Goal: Navigation & Orientation: Find specific page/section

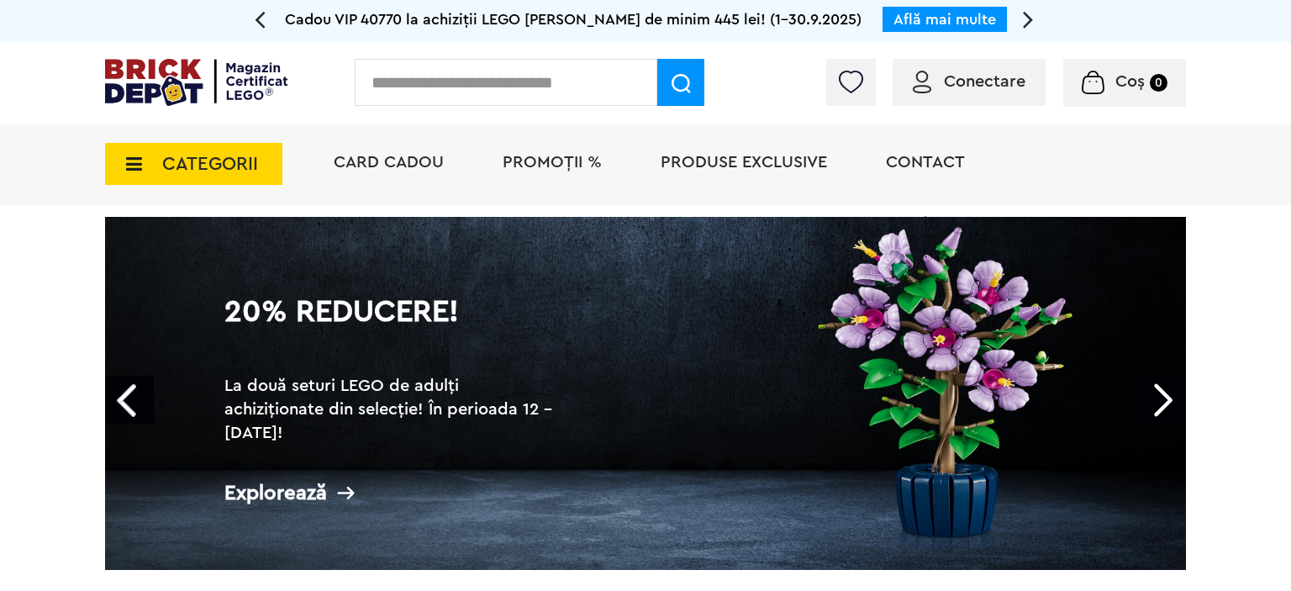
click at [219, 151] on span "CATEGORII" at bounding box center [193, 164] width 177 height 42
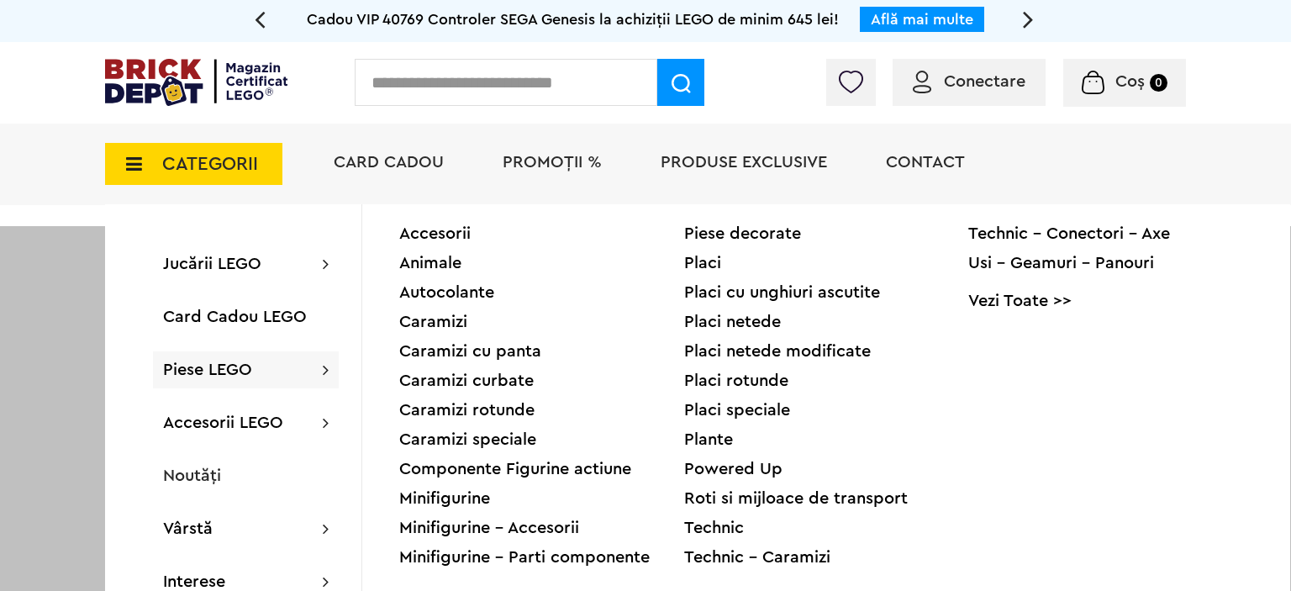
click at [217, 367] on span "Piese LEGO" at bounding box center [207, 370] width 89 height 17
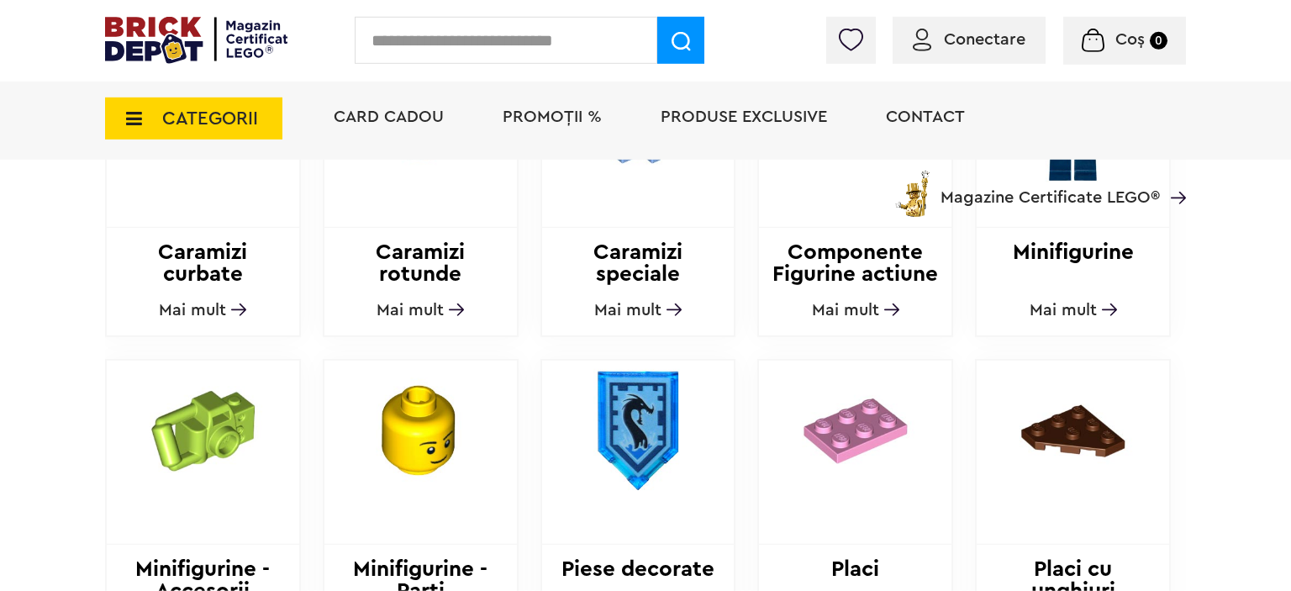
scroll to position [1154, 0]
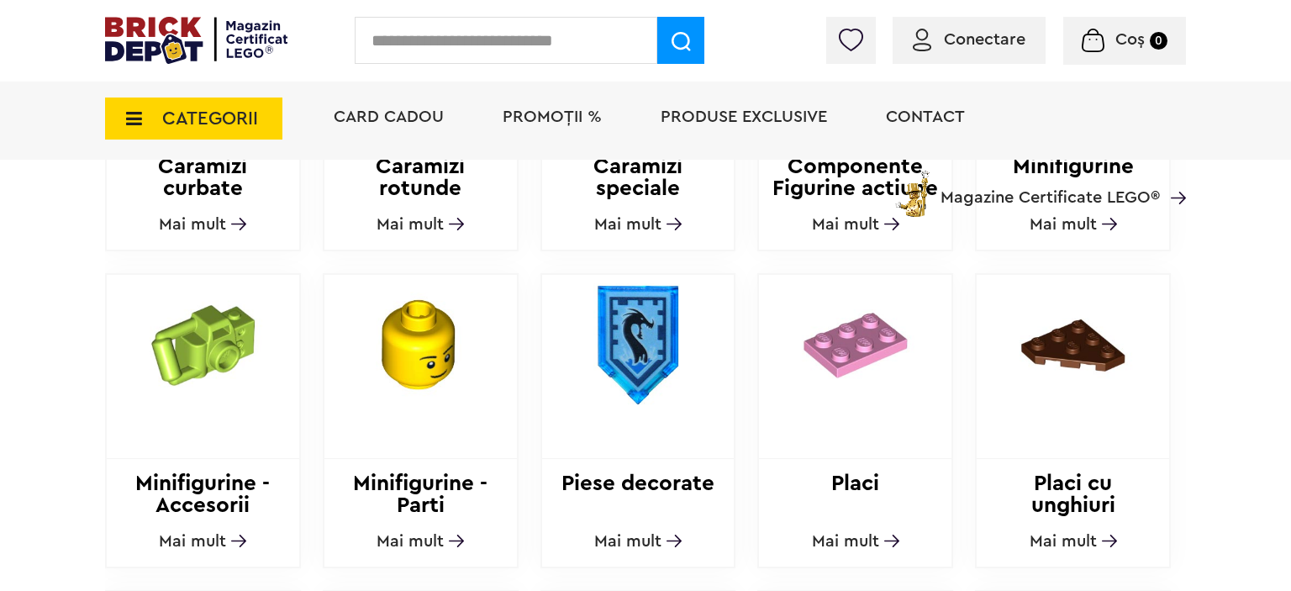
click at [621, 533] on span "Mai mult" at bounding box center [627, 541] width 67 height 17
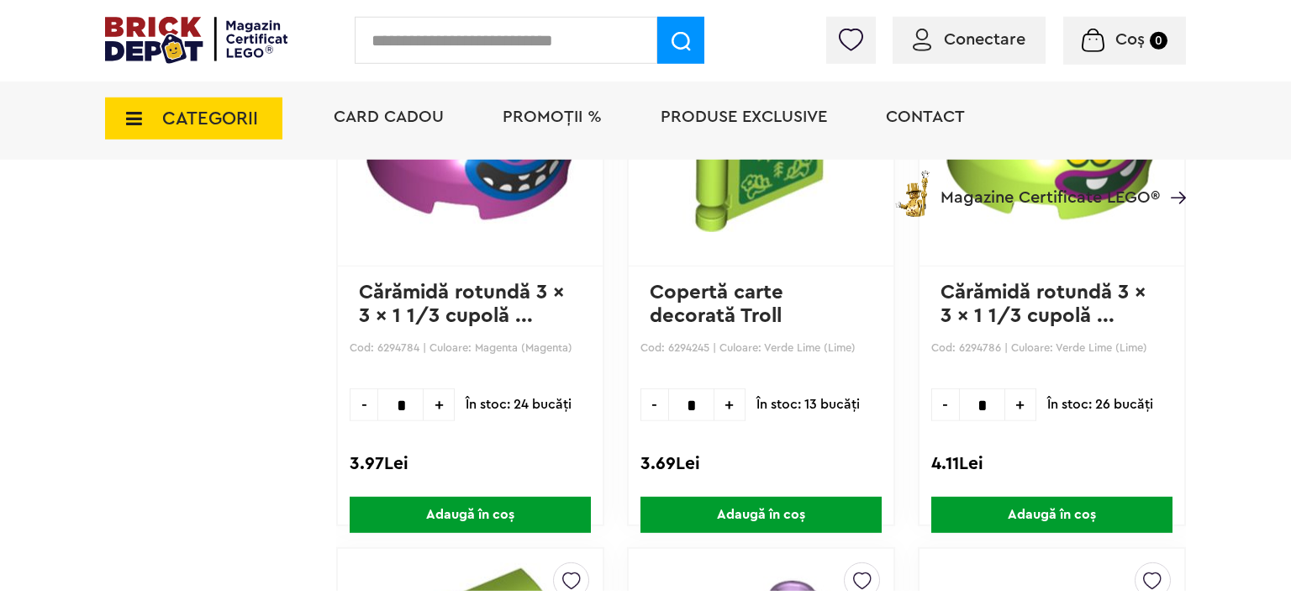
scroll to position [1729, 0]
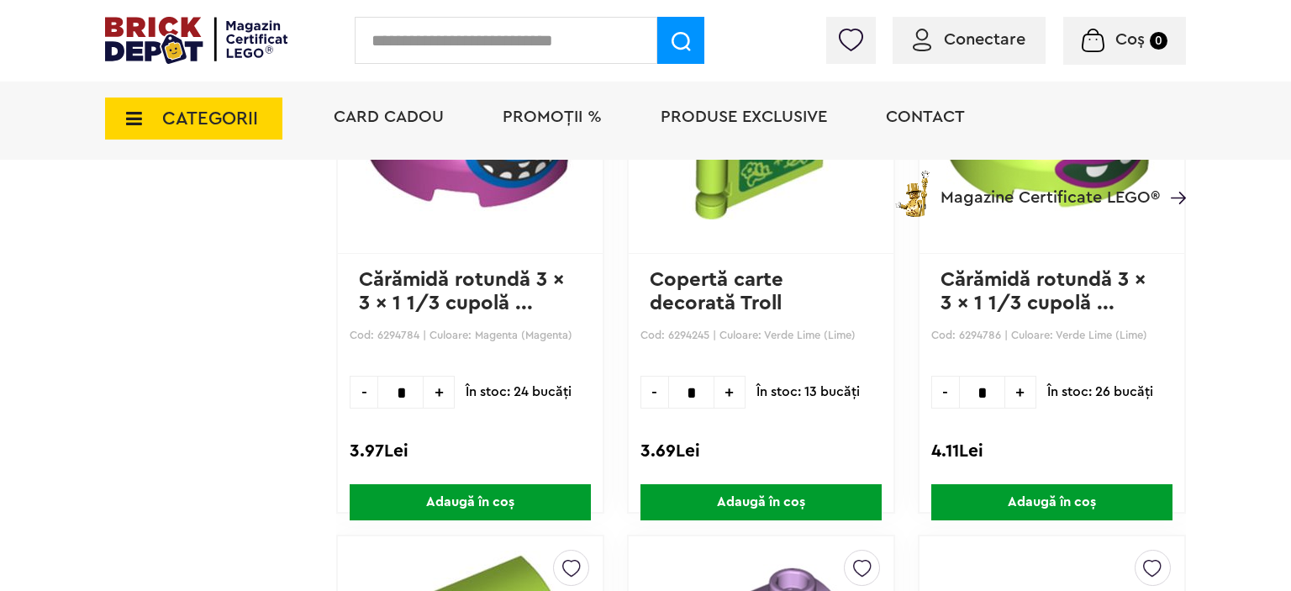
click at [199, 118] on span "CATEGORII" at bounding box center [210, 118] width 96 height 18
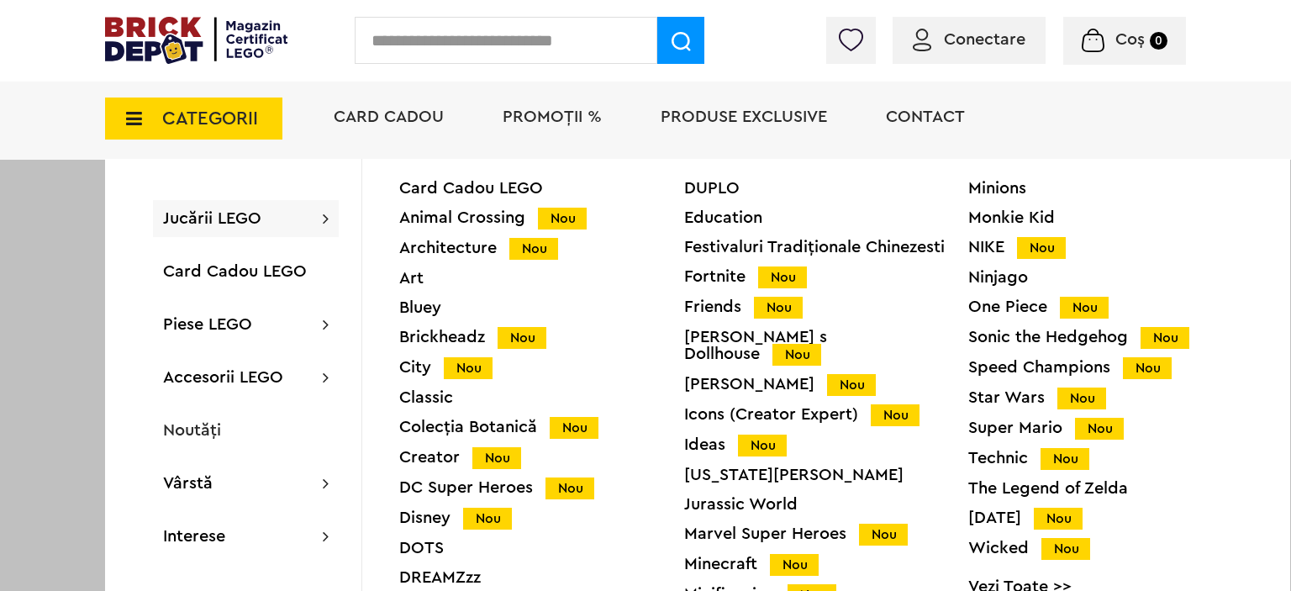
click at [990, 235] on div "Minions Monkie Kid NIKE Nou Ninjago One Piece Nou Sonic the Hedgehog Nou Speed …" at bounding box center [1111, 394] width 285 height 428
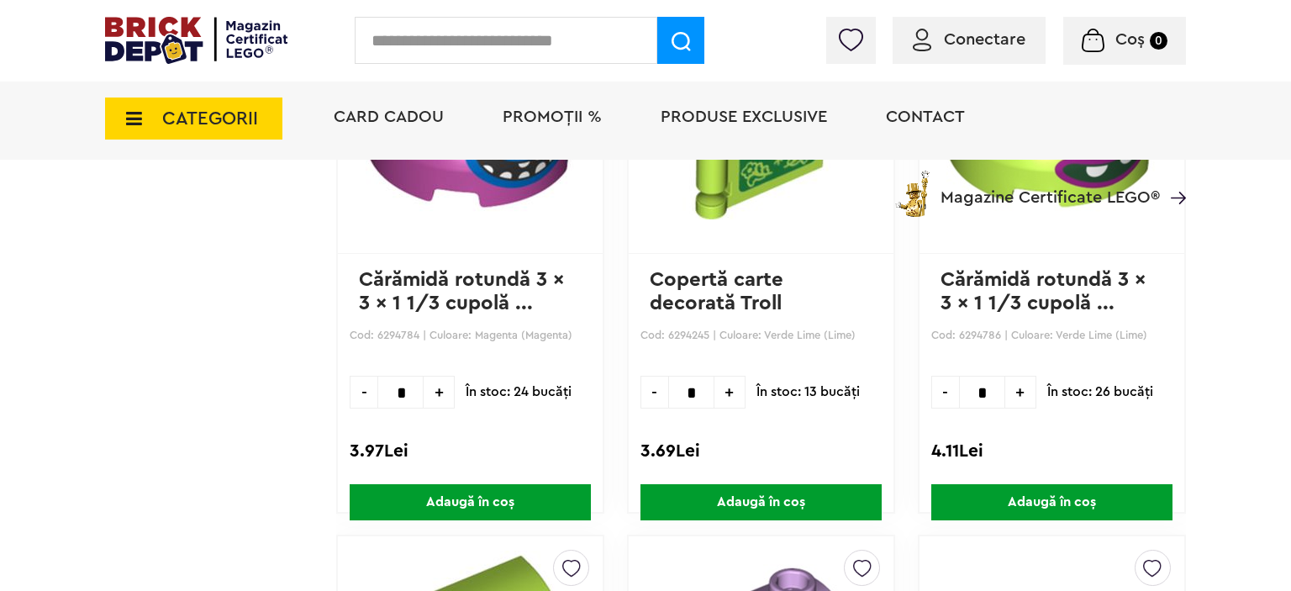
click at [257, 116] on span "CATEGORII" at bounding box center [210, 118] width 96 height 18
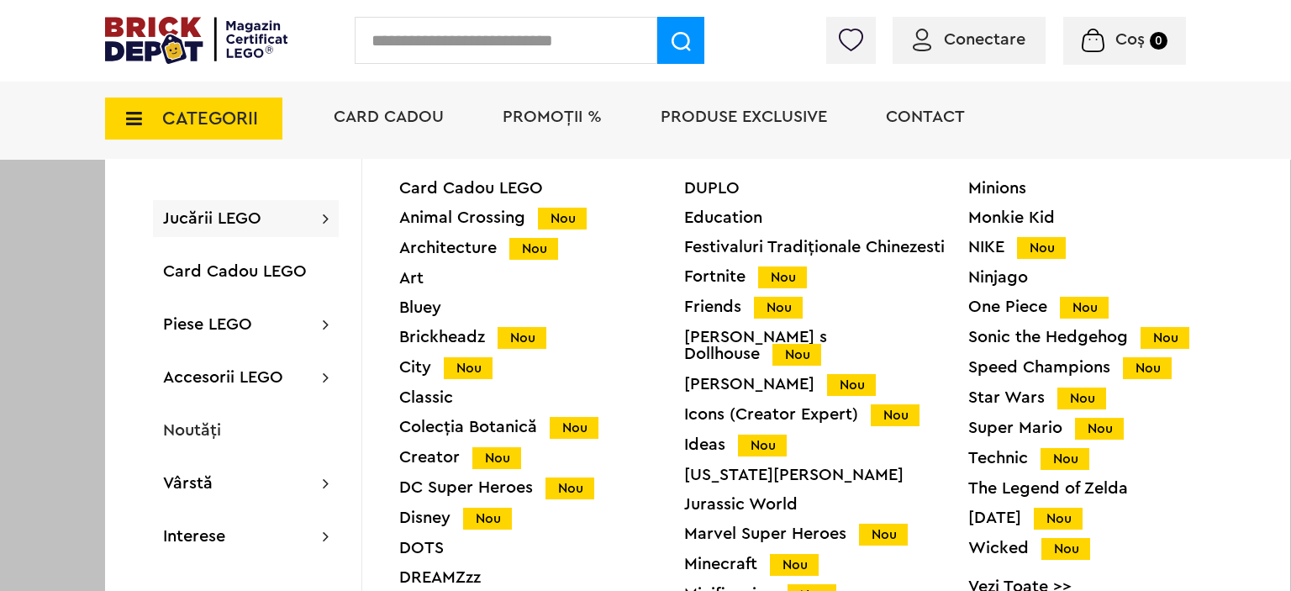
click at [984, 251] on div "NIKE Nou" at bounding box center [1111, 248] width 285 height 18
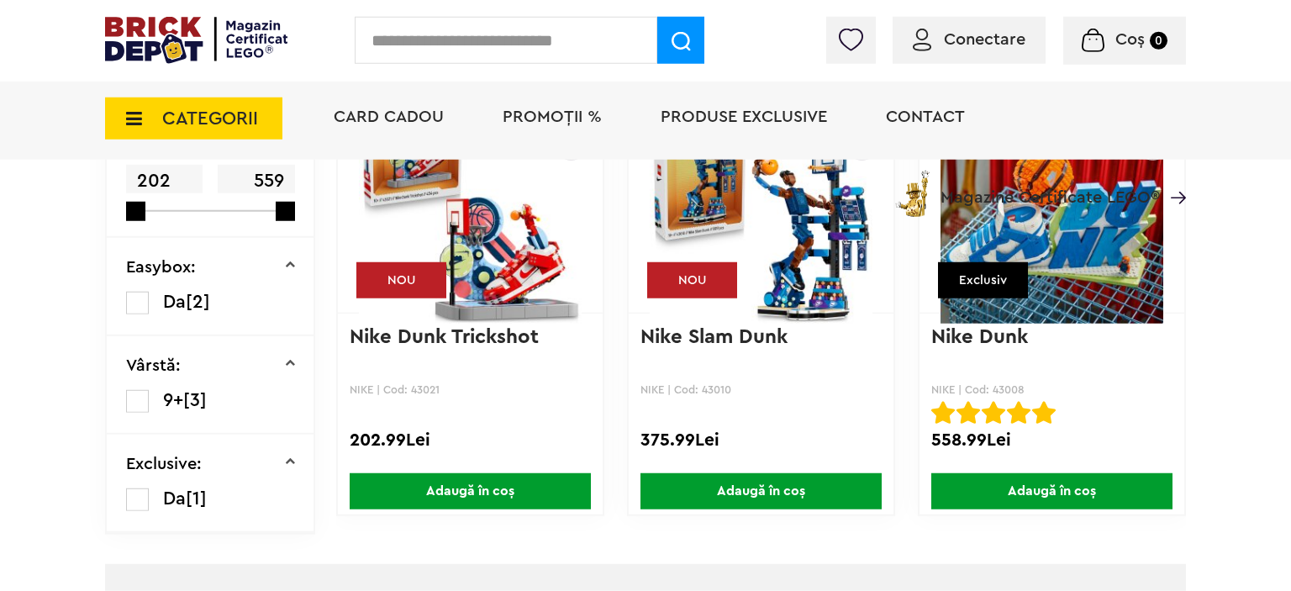
scroll to position [444, 0]
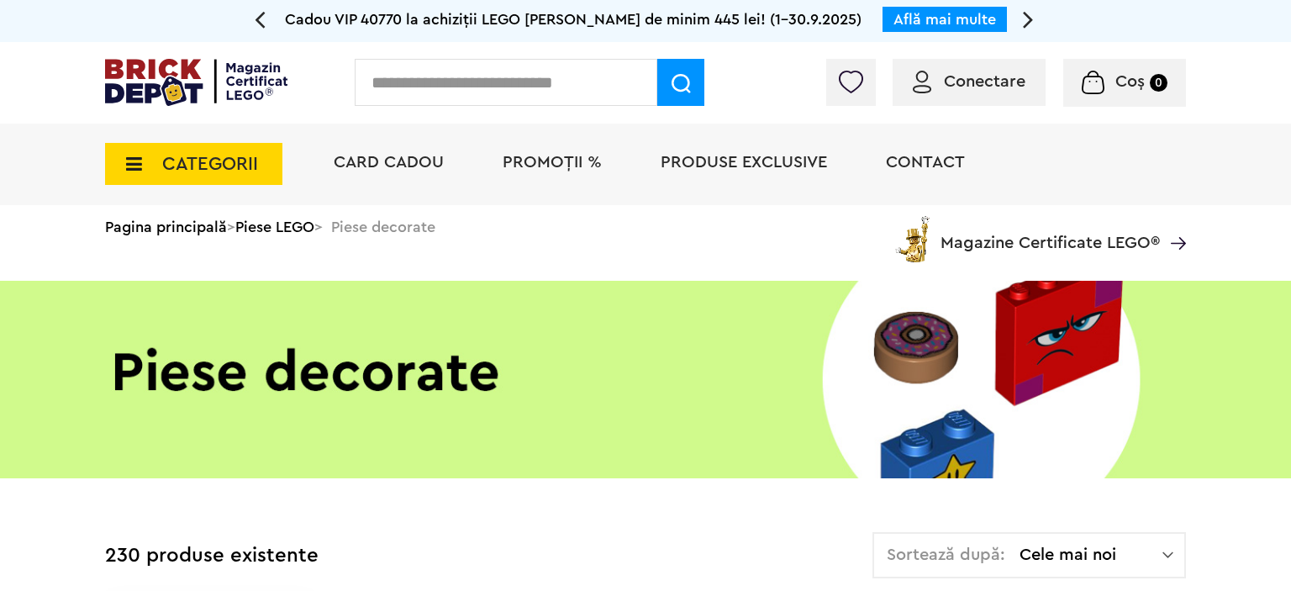
scroll to position [1729, 0]
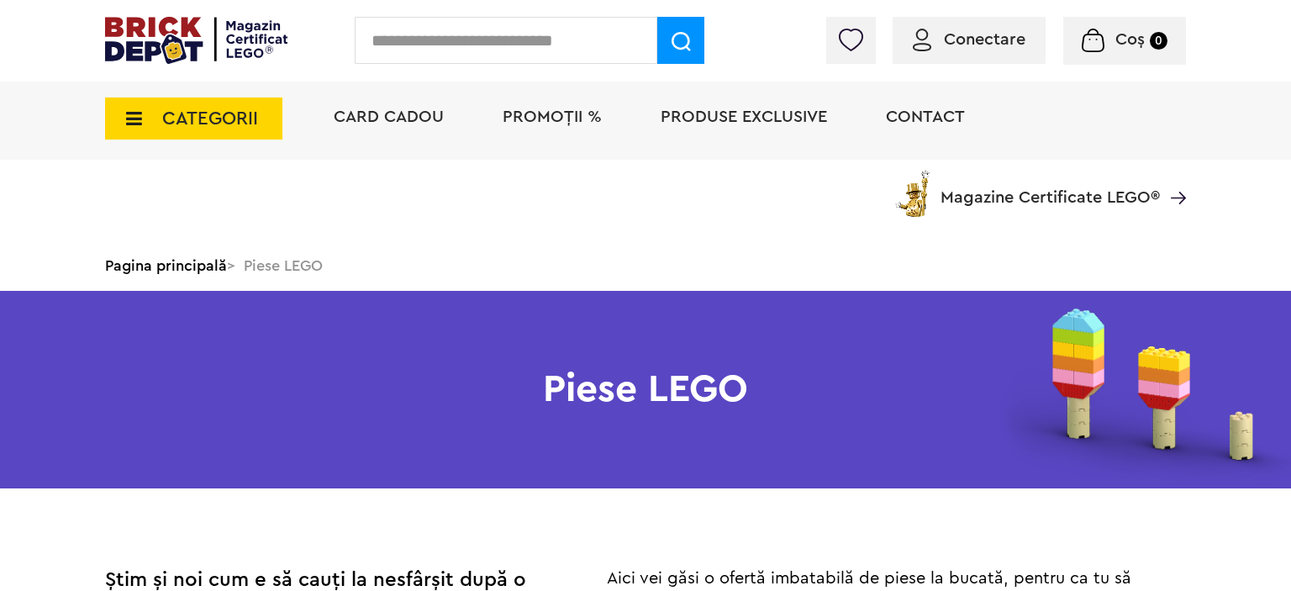
scroll to position [621, 0]
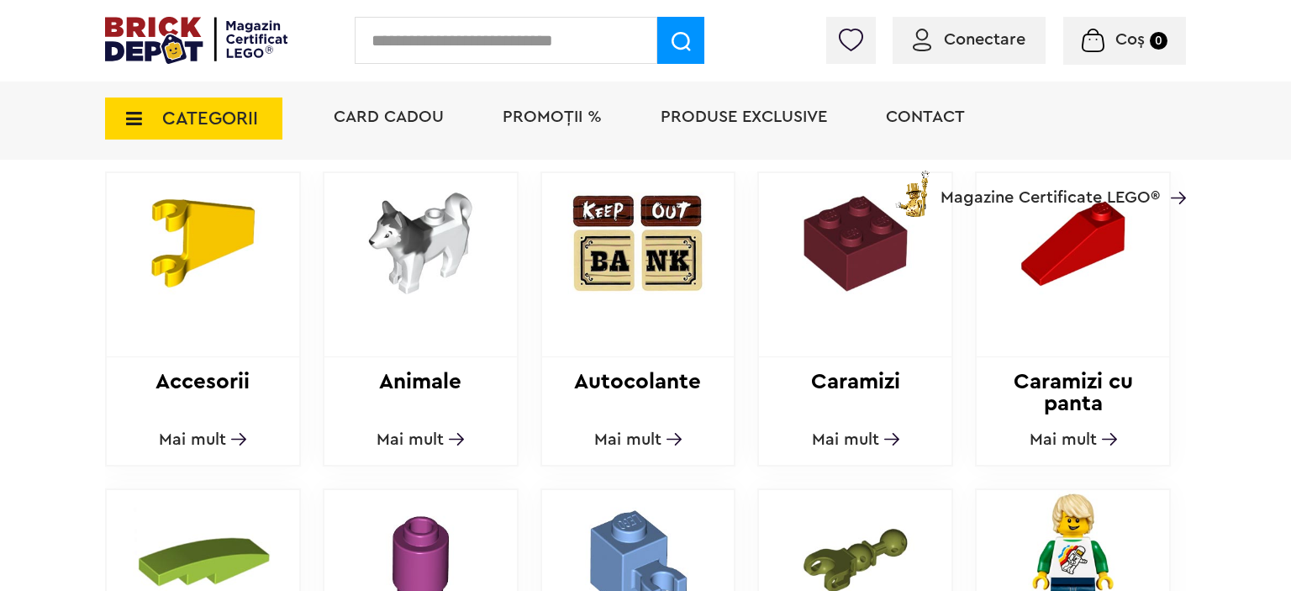
click at [252, 120] on span "CATEGORII" at bounding box center [210, 118] width 96 height 18
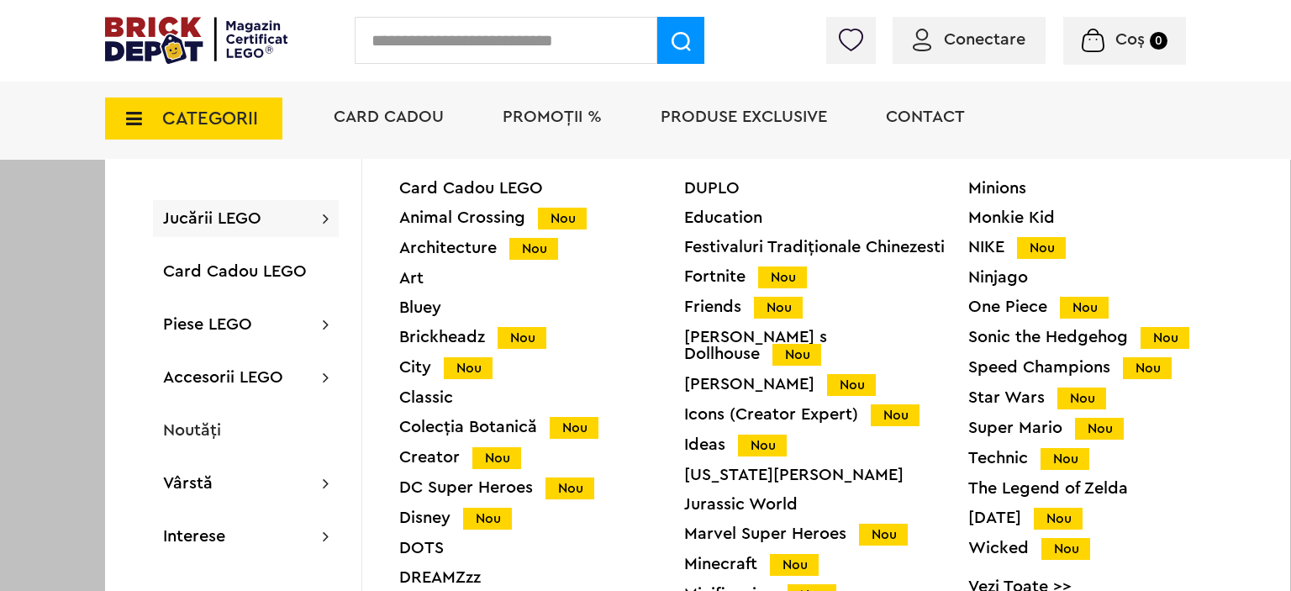
click at [246, 210] on span "Jucării LEGO" at bounding box center [212, 218] width 98 height 17
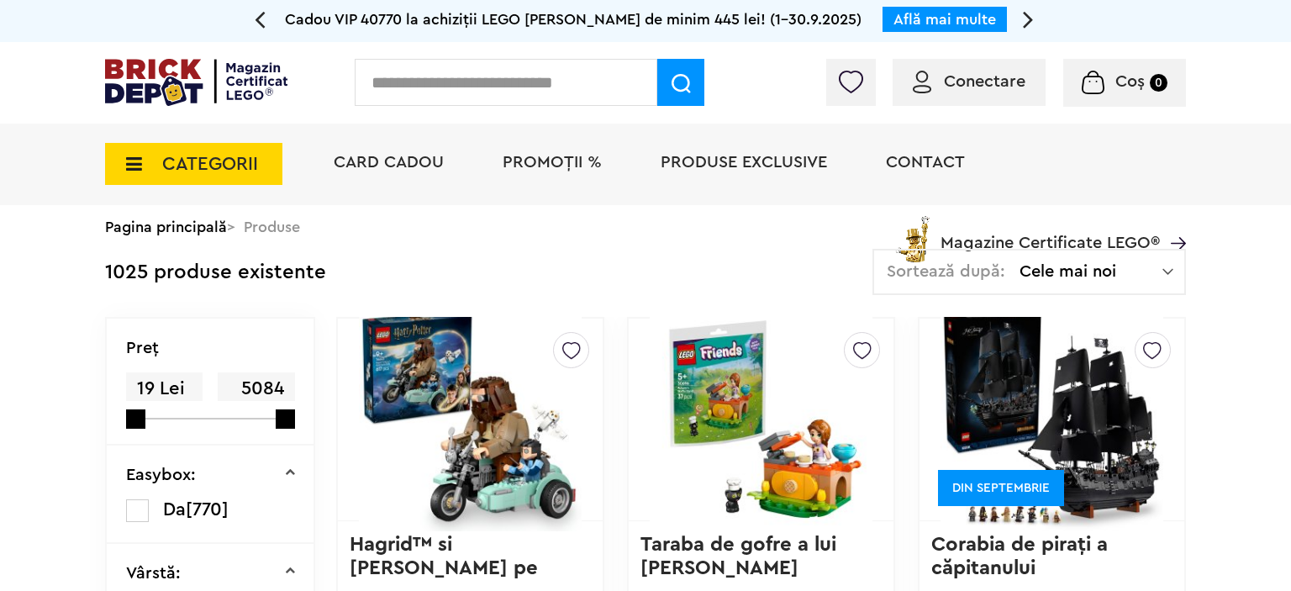
click at [230, 138] on div "CATEGORII Jucării LEGO Card Cadou LEGO Animal Crossing Nou Architecture Nou Art…" at bounding box center [193, 154] width 177 height 61
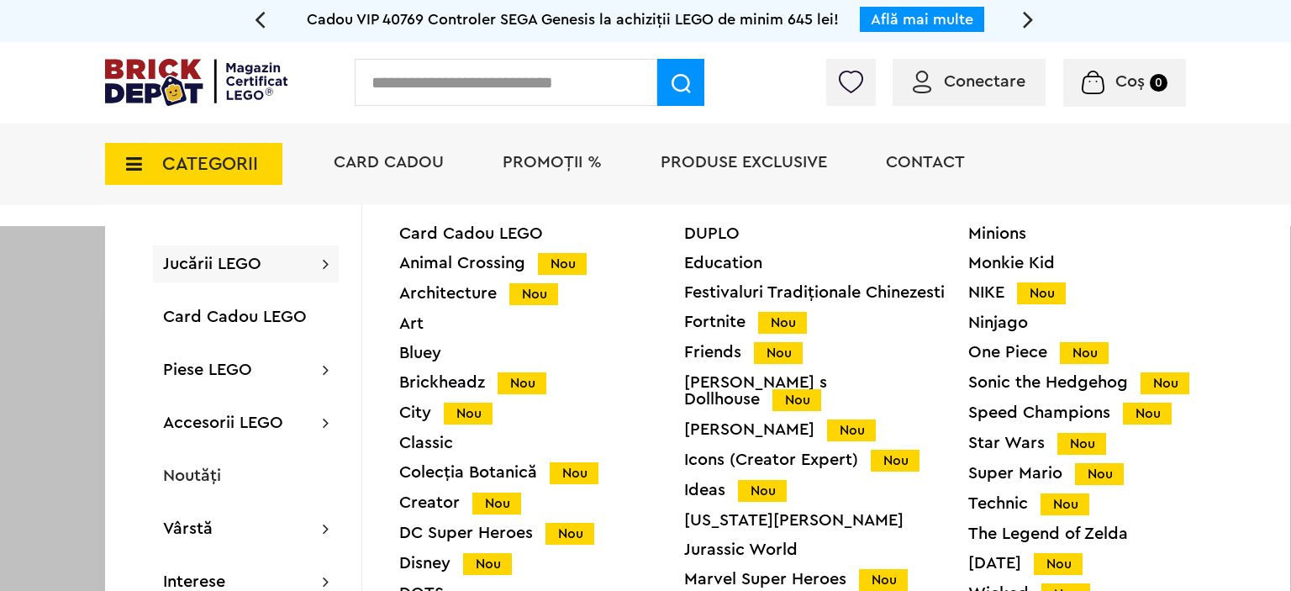
click at [439, 294] on div "Architecture Nou" at bounding box center [541, 294] width 285 height 18
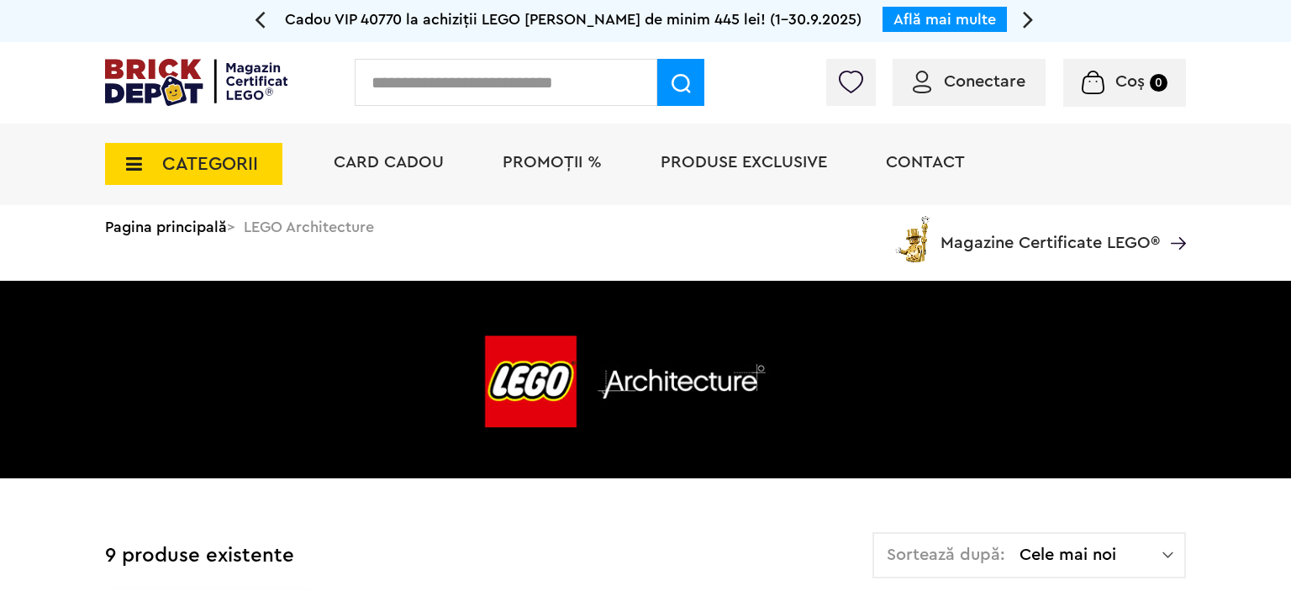
click at [236, 151] on span "CATEGORII" at bounding box center [193, 164] width 177 height 42
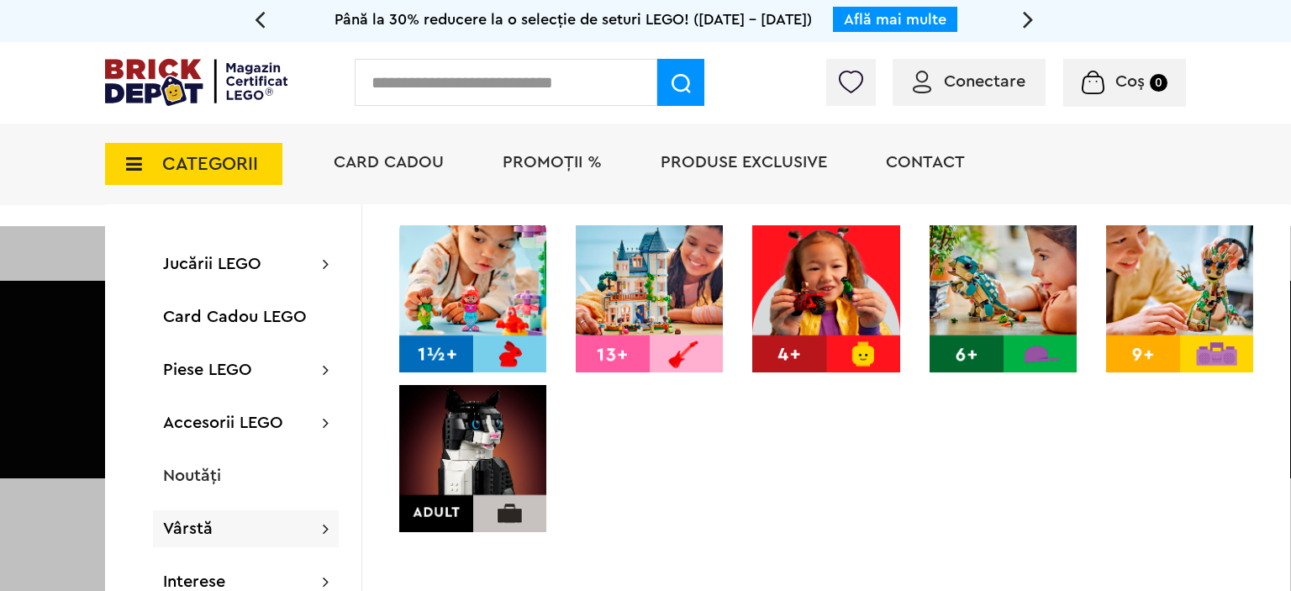
click at [453, 434] on img at bounding box center [472, 458] width 147 height 147
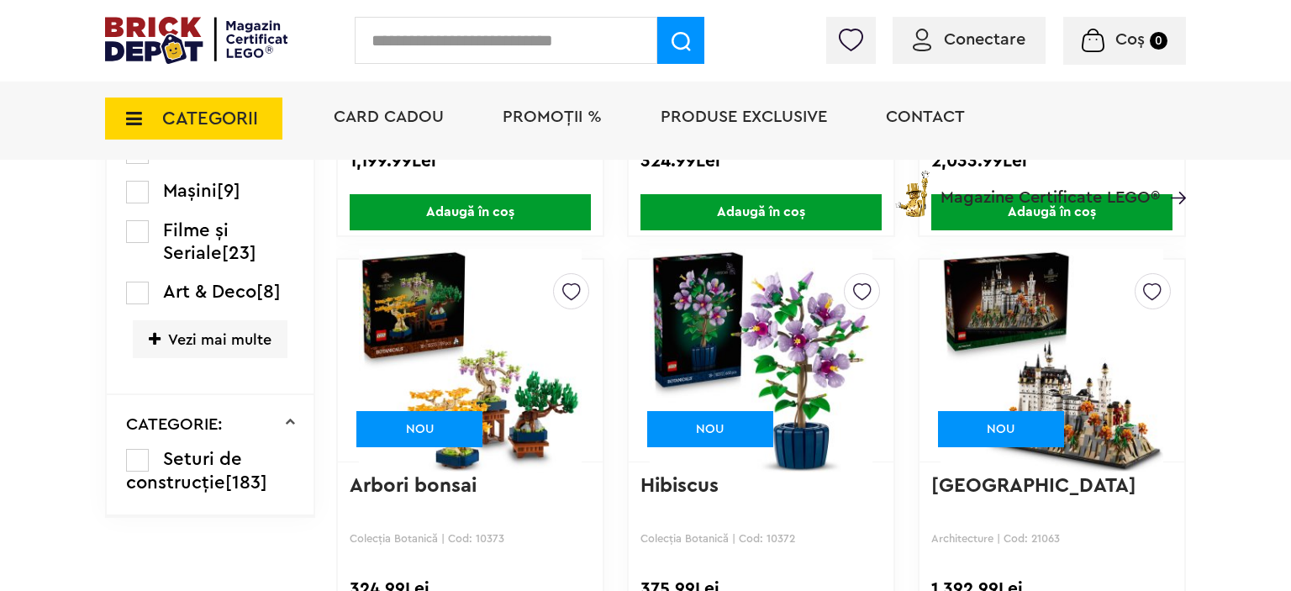
scroll to position [1776, 0]
